Goal: Information Seeking & Learning: Learn about a topic

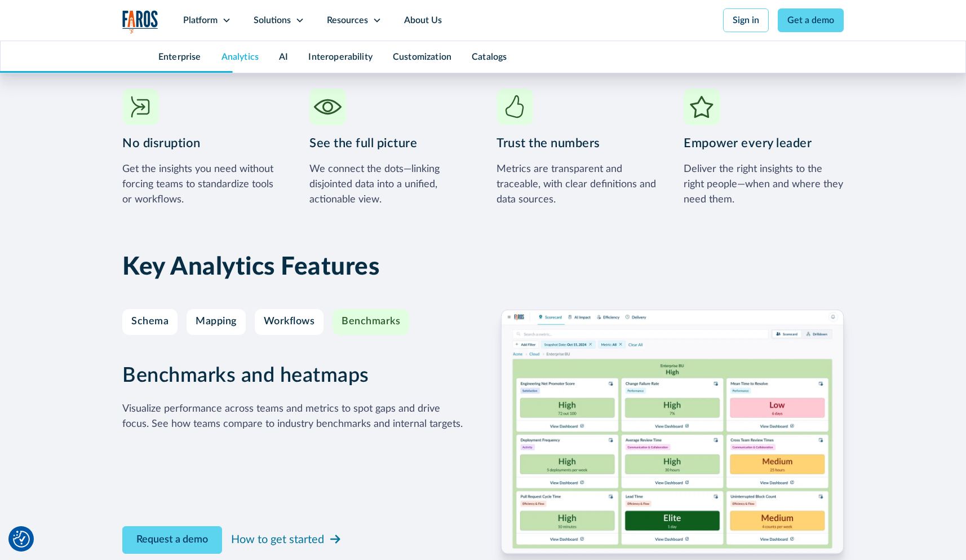
scroll to position [1831, 0]
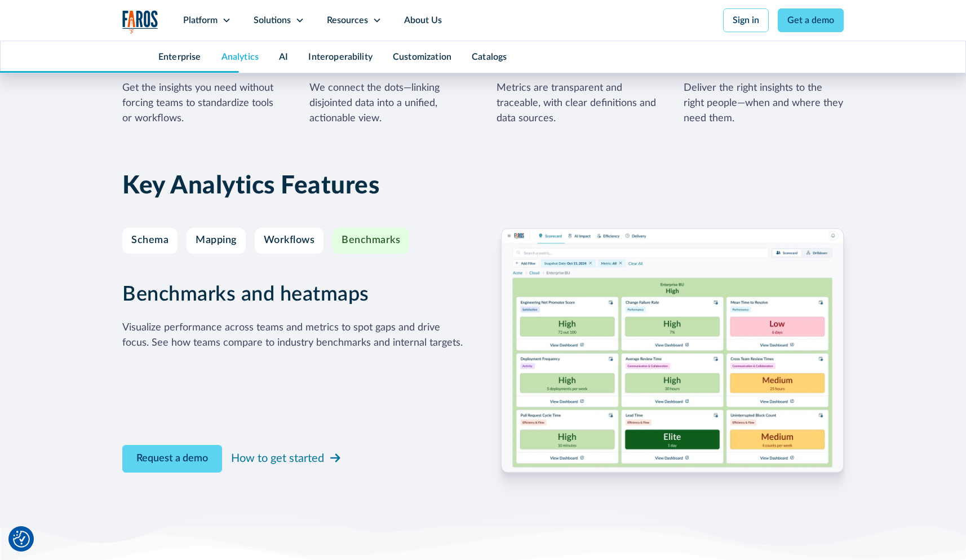
click at [693, 321] on img at bounding box center [672, 350] width 343 height 244
click at [633, 330] on img at bounding box center [672, 350] width 343 height 244
click at [633, 329] on img at bounding box center [672, 350] width 343 height 244
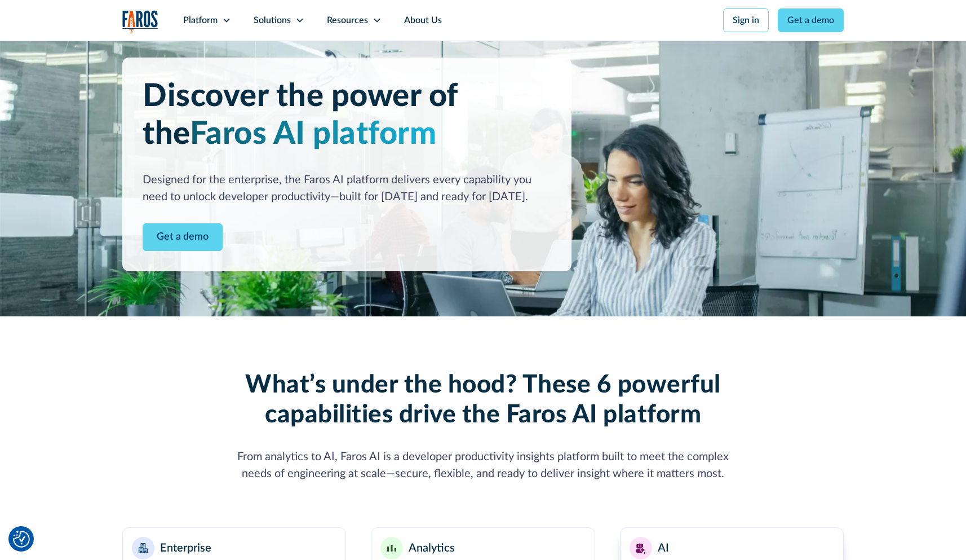
scroll to position [0, 0]
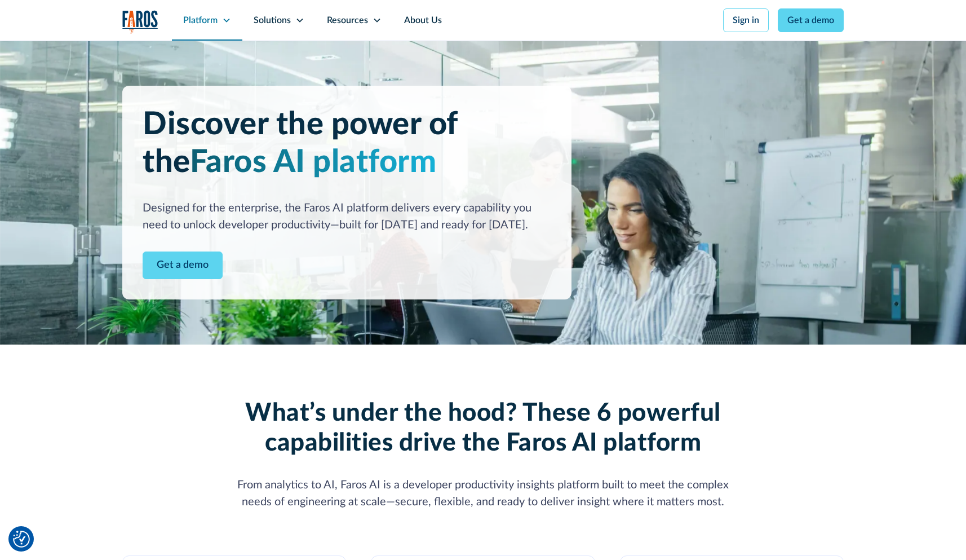
click at [214, 27] on div "Platform" at bounding box center [207, 20] width 70 height 41
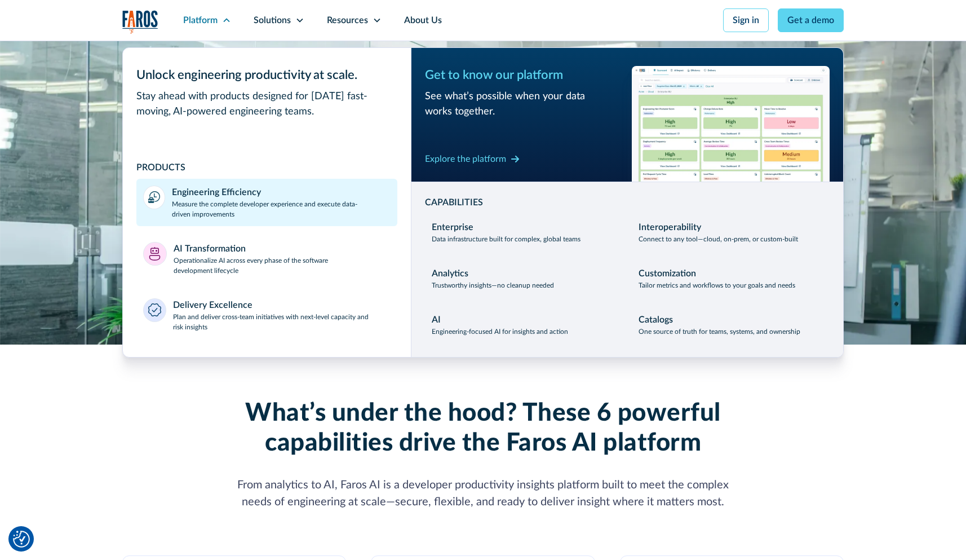
click at [202, 212] on p "Measure the complete developer experience and execute data-driven improvements" at bounding box center [281, 209] width 219 height 20
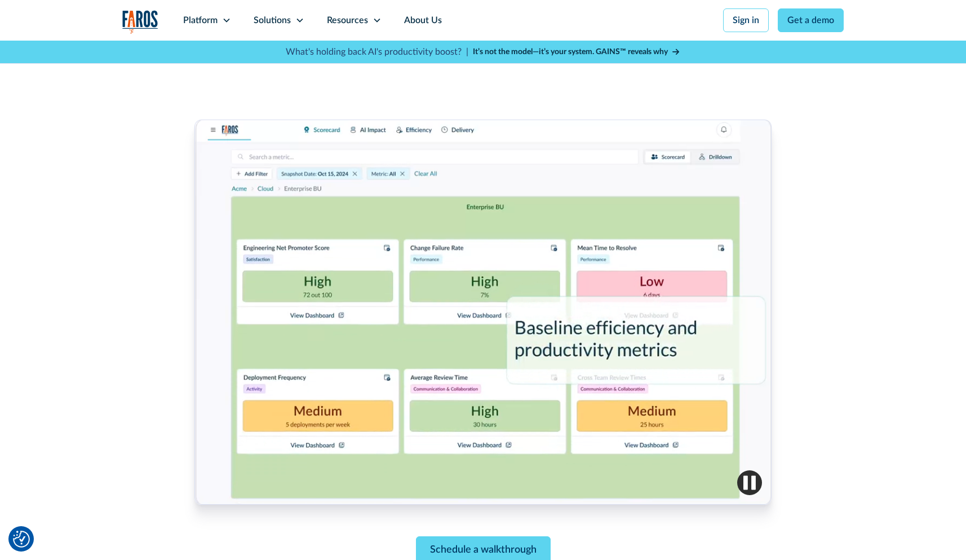
scroll to position [298, 0]
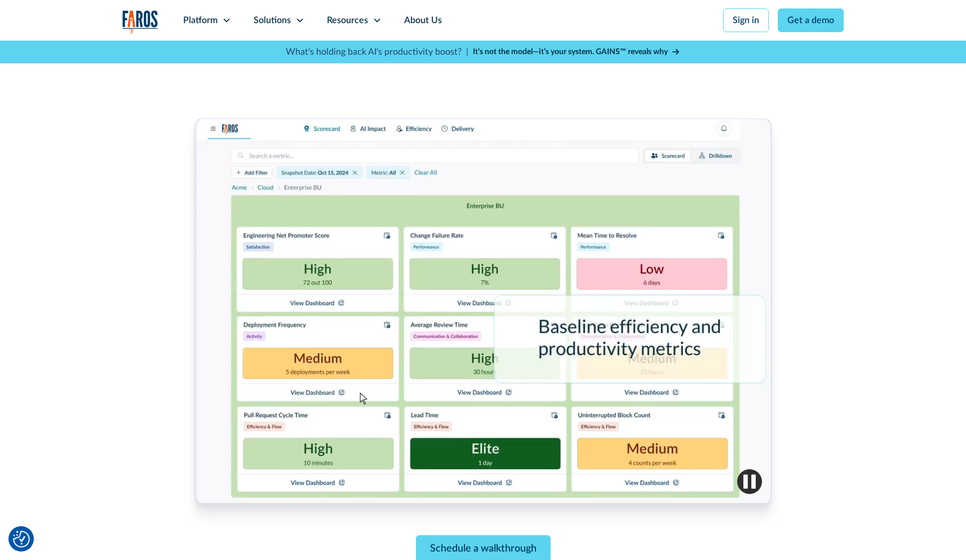
click at [753, 479] on img "button" at bounding box center [749, 481] width 25 height 25
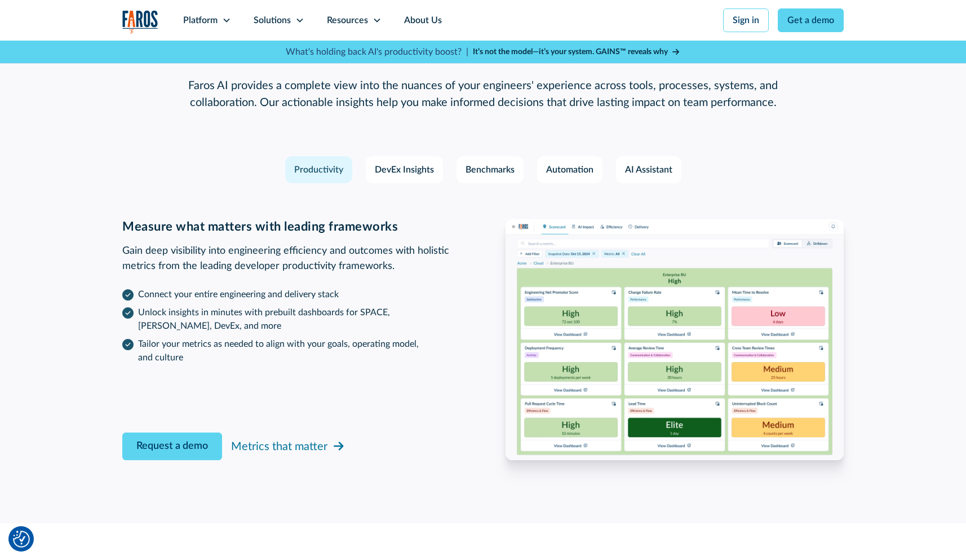
scroll to position [1646, 0]
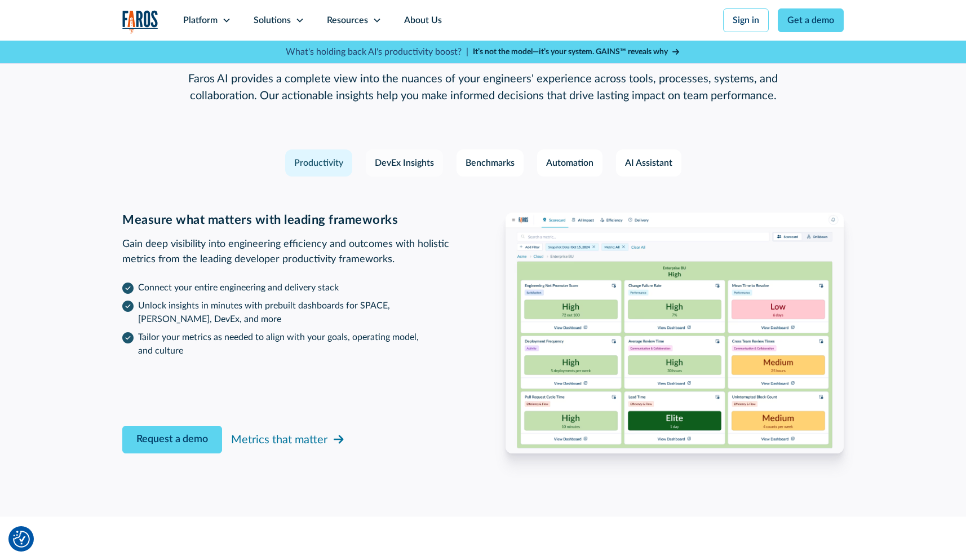
click at [395, 159] on div "DevEx Insights" at bounding box center [404, 163] width 59 height 14
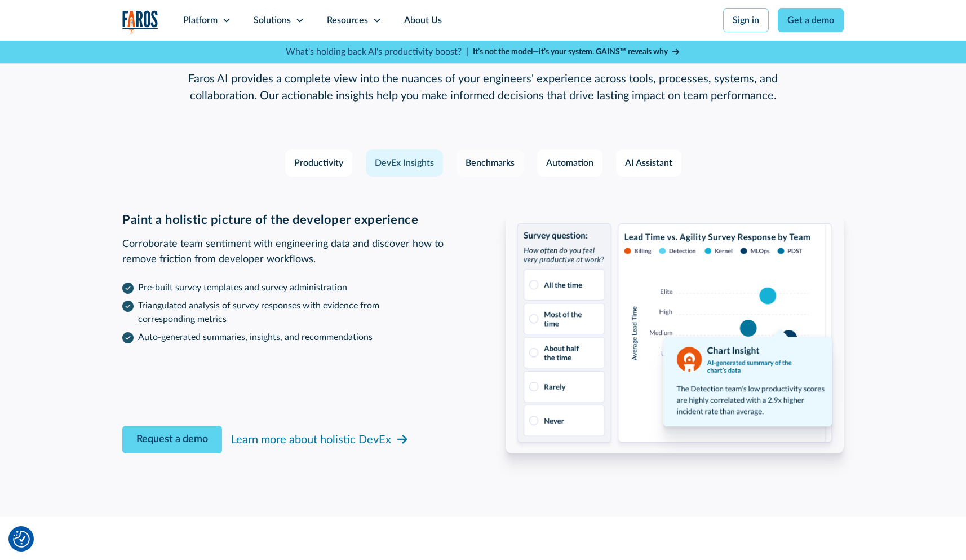
click at [481, 164] on div "Benchmarks" at bounding box center [490, 163] width 49 height 14
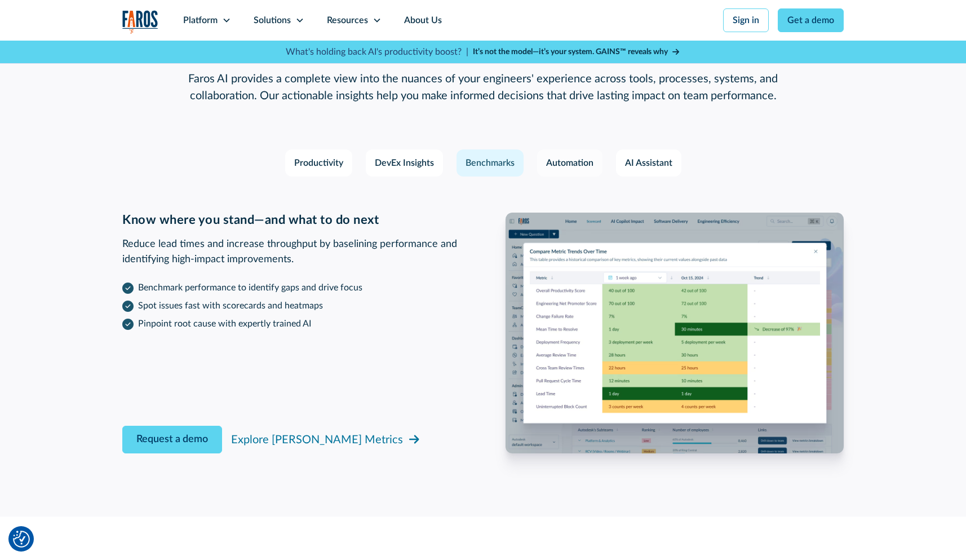
click at [569, 161] on div "Automation" at bounding box center [569, 163] width 47 height 14
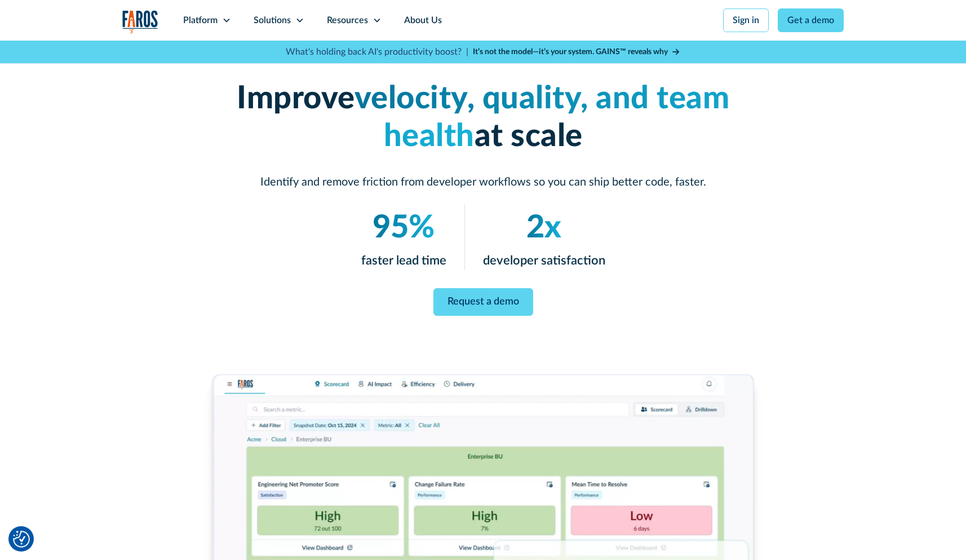
scroll to position [256, 0]
